Goal: Task Accomplishment & Management: Use online tool/utility

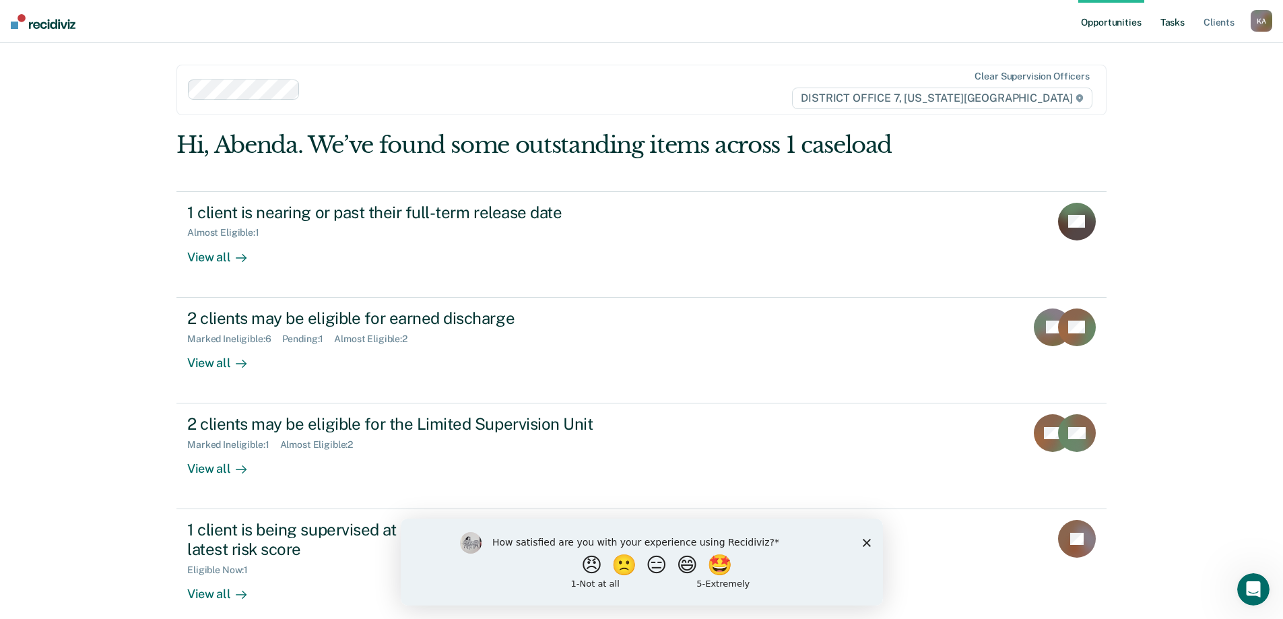
click at [1166, 20] on link "Tasks" at bounding box center [1173, 21] width 30 height 43
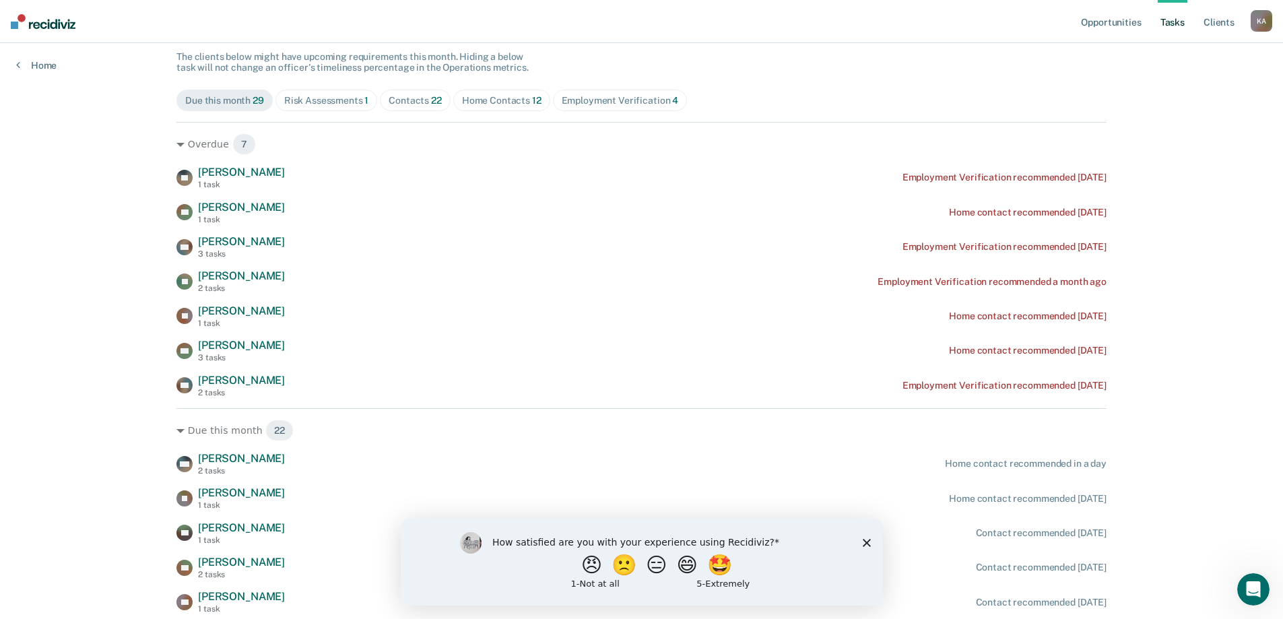
scroll to position [135, 0]
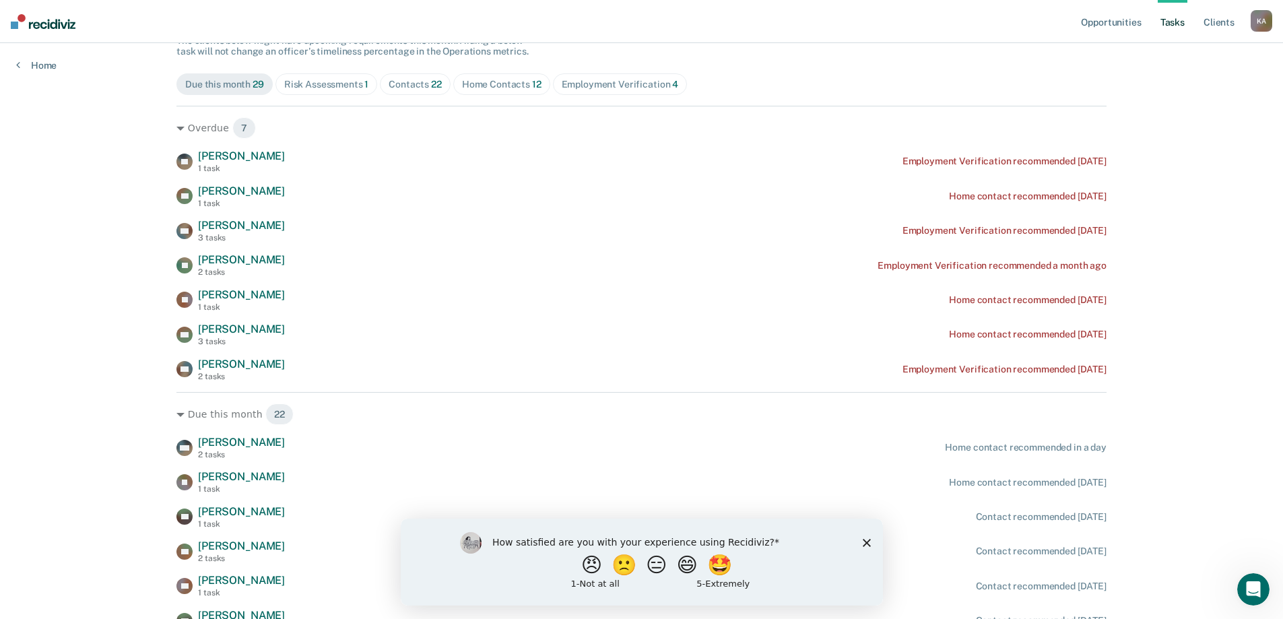
click at [341, 85] on div "Risk Assessments 1" at bounding box center [326, 84] width 85 height 11
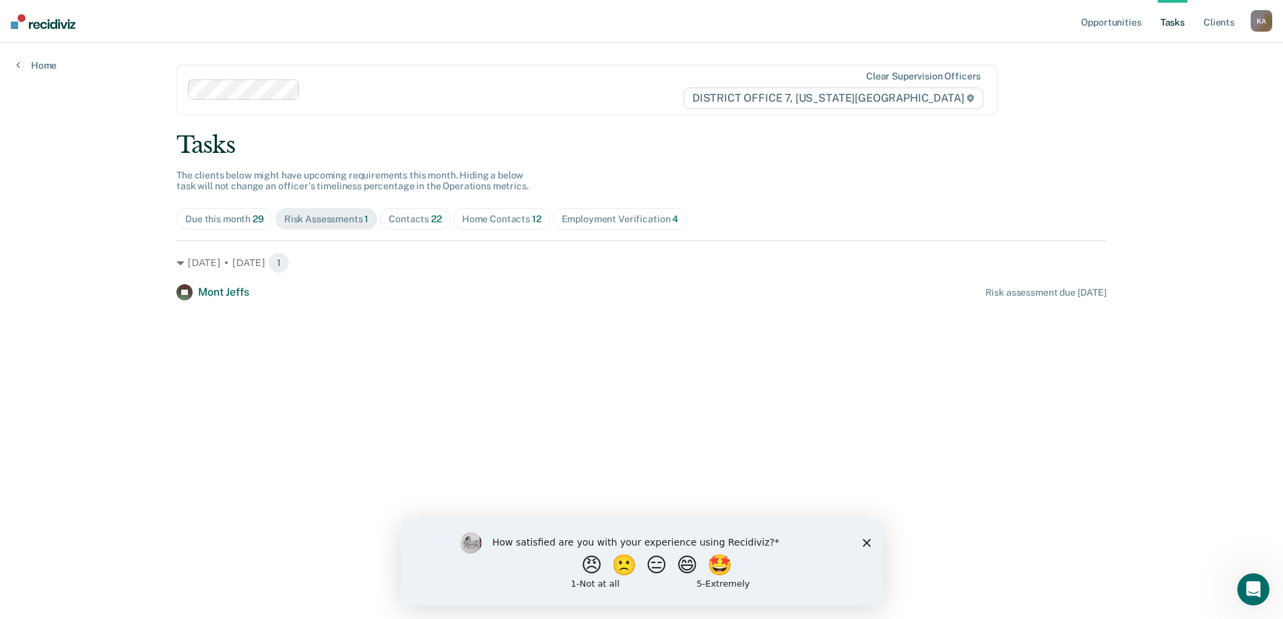
scroll to position [0, 0]
click at [422, 222] on div "Contacts 22" at bounding box center [416, 218] width 53 height 11
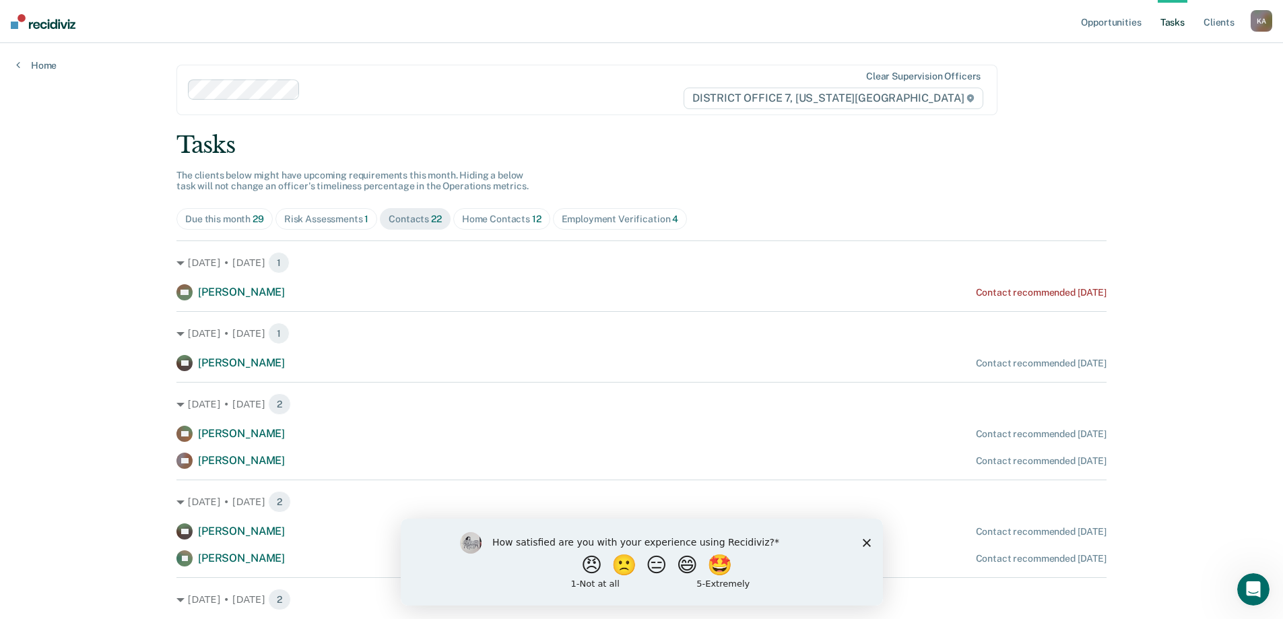
click at [498, 218] on div "Home Contacts 12" at bounding box center [501, 218] width 79 height 11
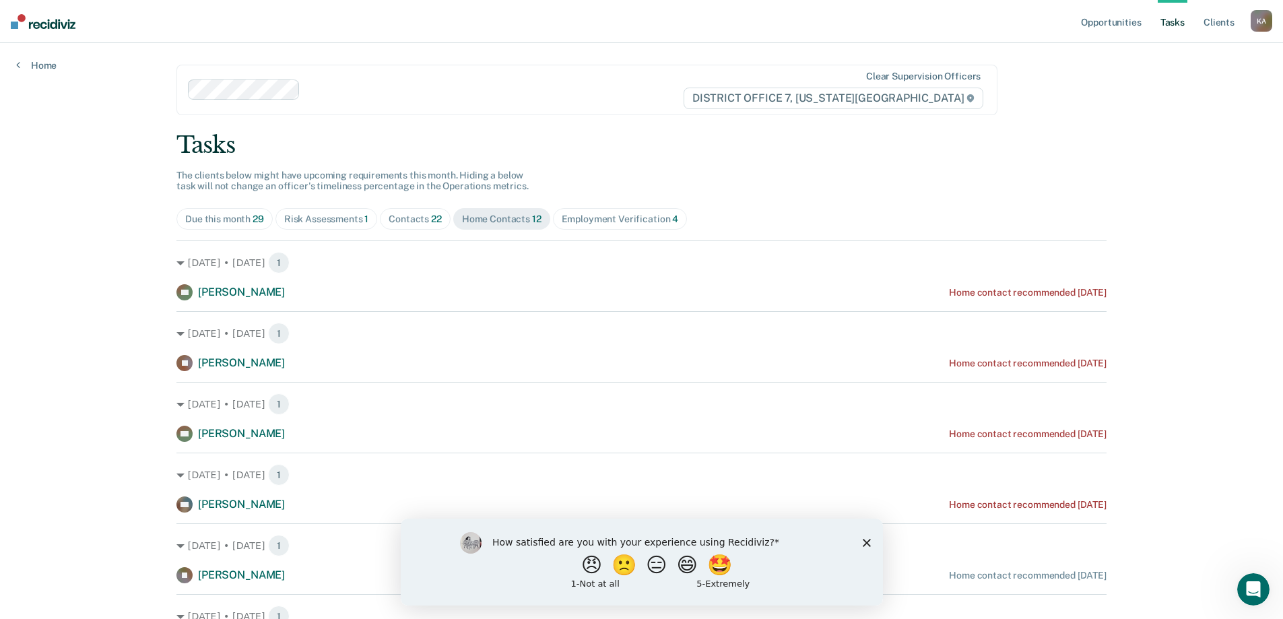
click at [607, 225] on span "Employment Verification 4" at bounding box center [620, 219] width 135 height 22
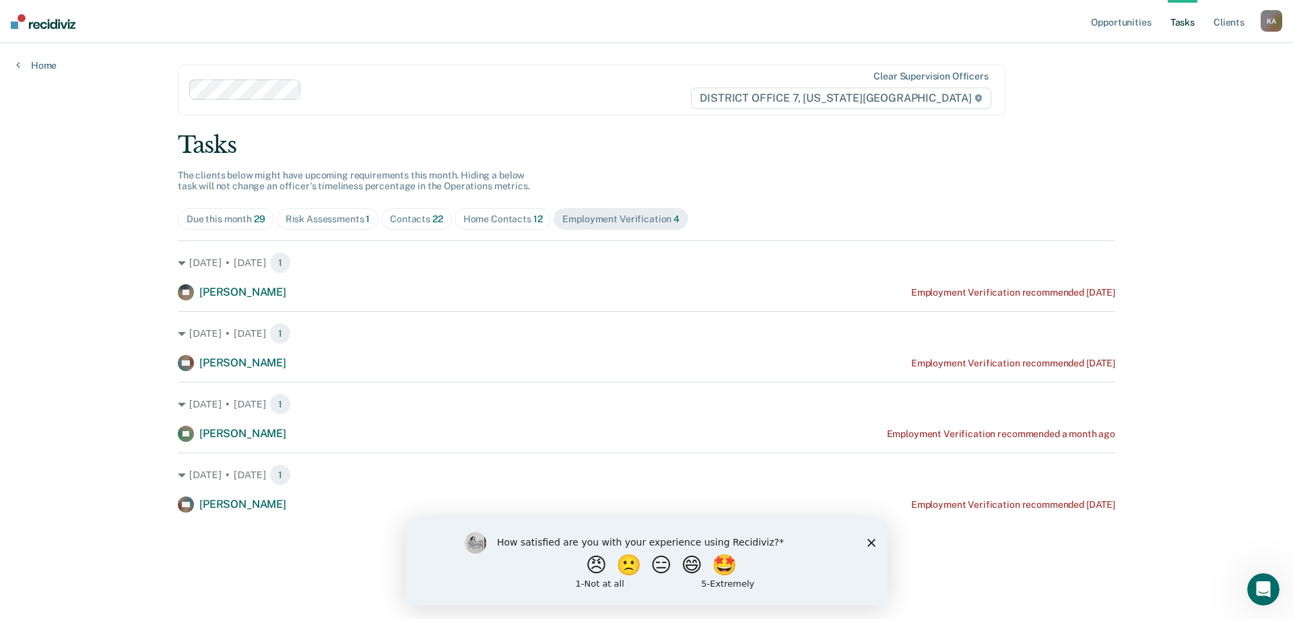
click at [483, 221] on div "Home Contacts 12" at bounding box center [502, 218] width 79 height 11
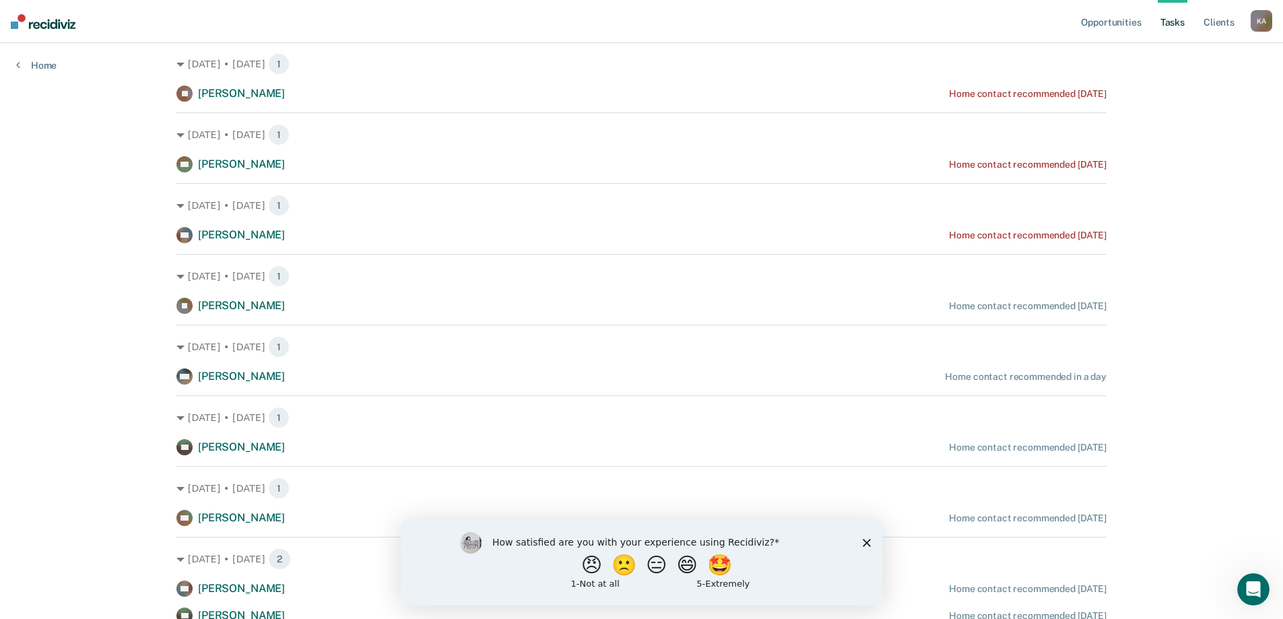
scroll to position [135, 0]
